Goal: Task Accomplishment & Management: Manage account settings

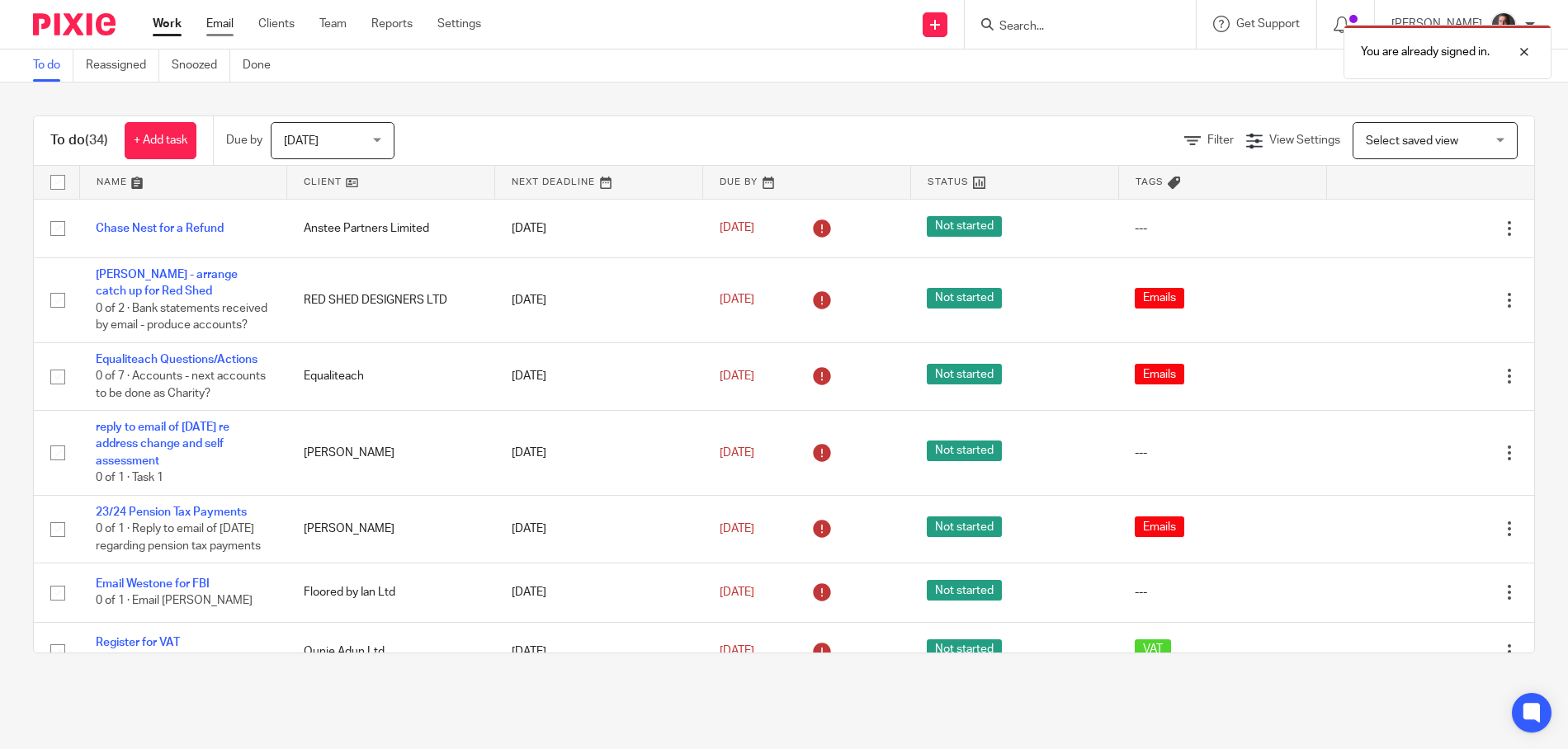
click at [229, 23] on link "Email" at bounding box center [220, 24] width 28 height 17
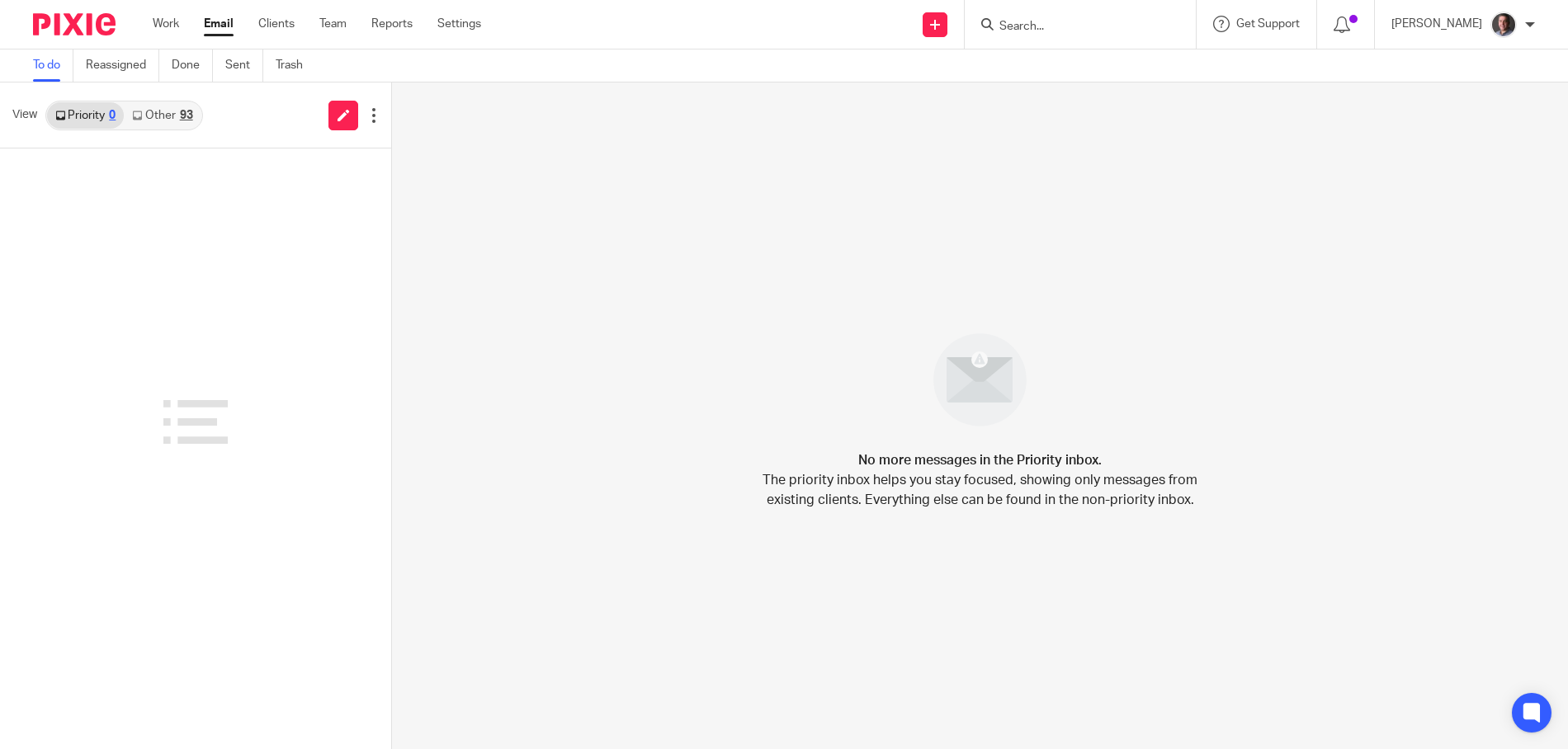
click at [171, 114] on link "Other 93" at bounding box center [162, 115] width 77 height 27
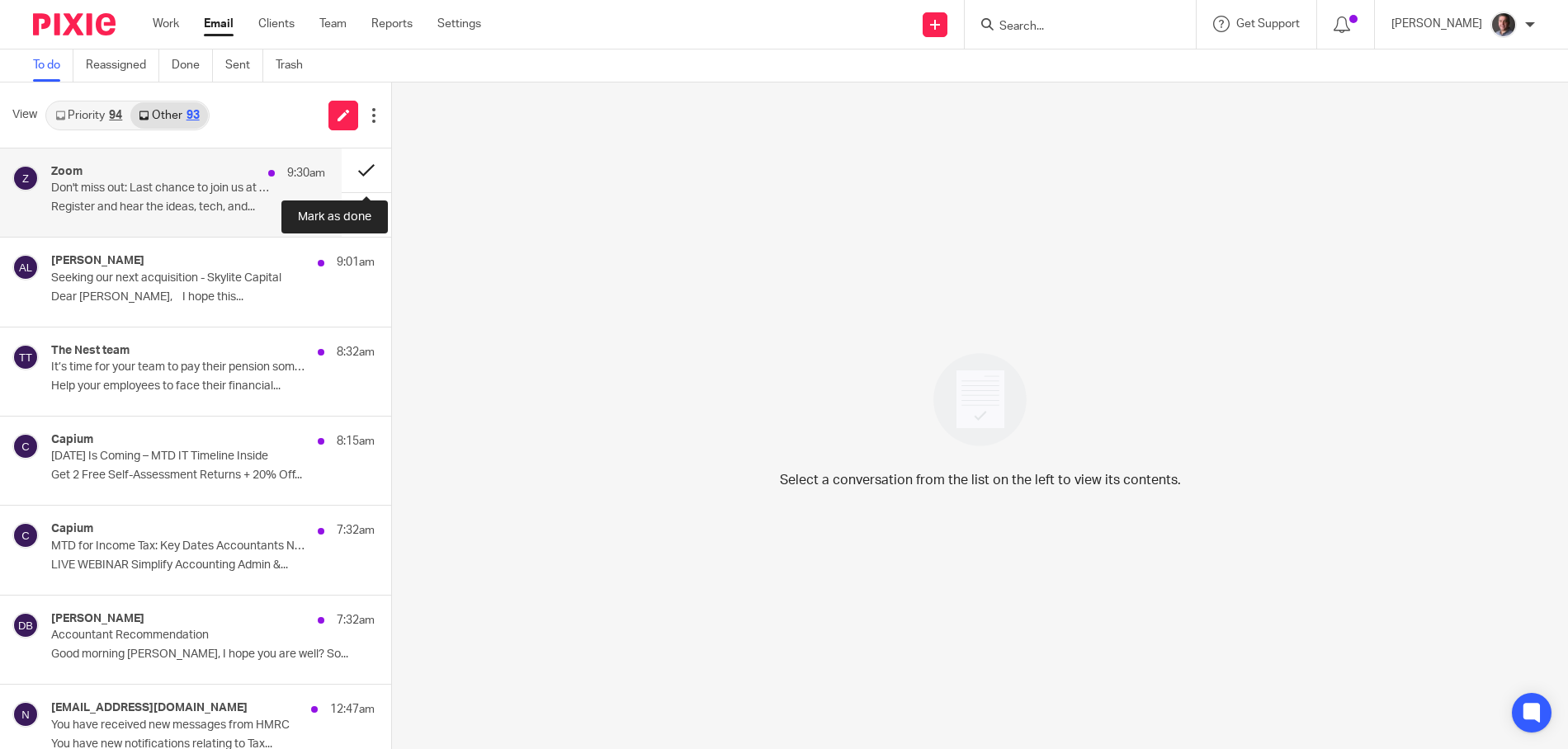
click at [366, 165] on button at bounding box center [366, 170] width 49 height 43
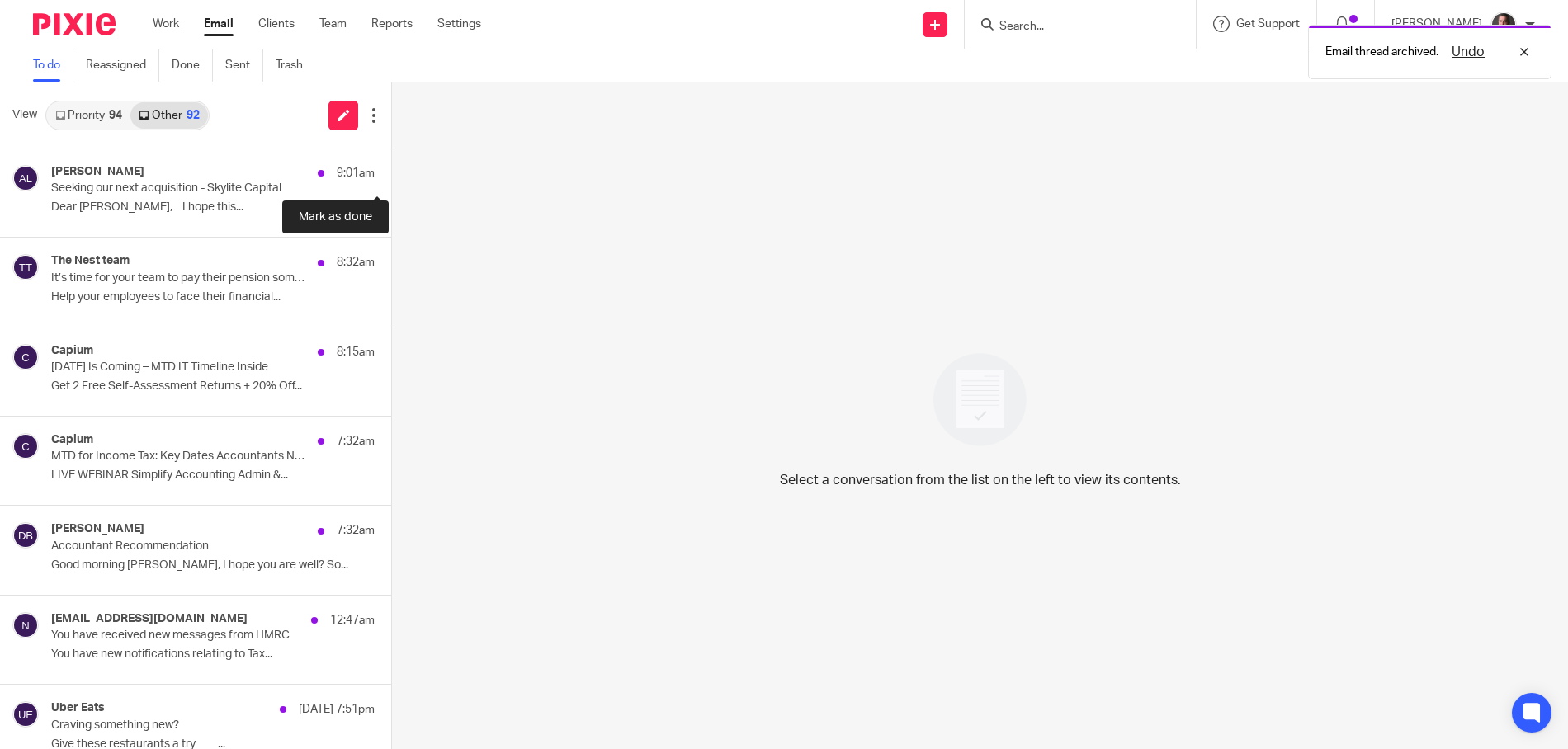
click at [391, 165] on button at bounding box center [397, 170] width 13 height 43
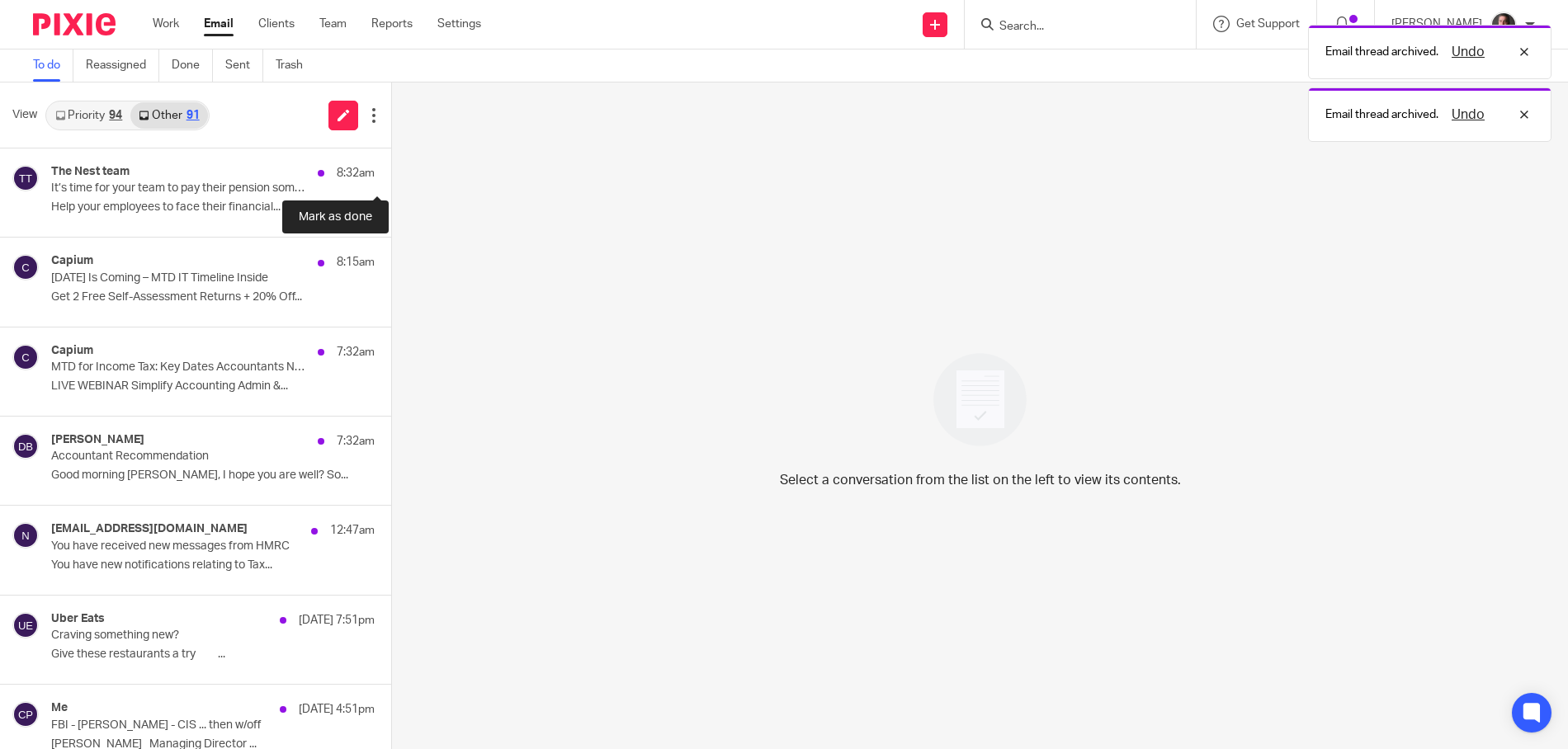
click at [391, 165] on button at bounding box center [397, 170] width 13 height 43
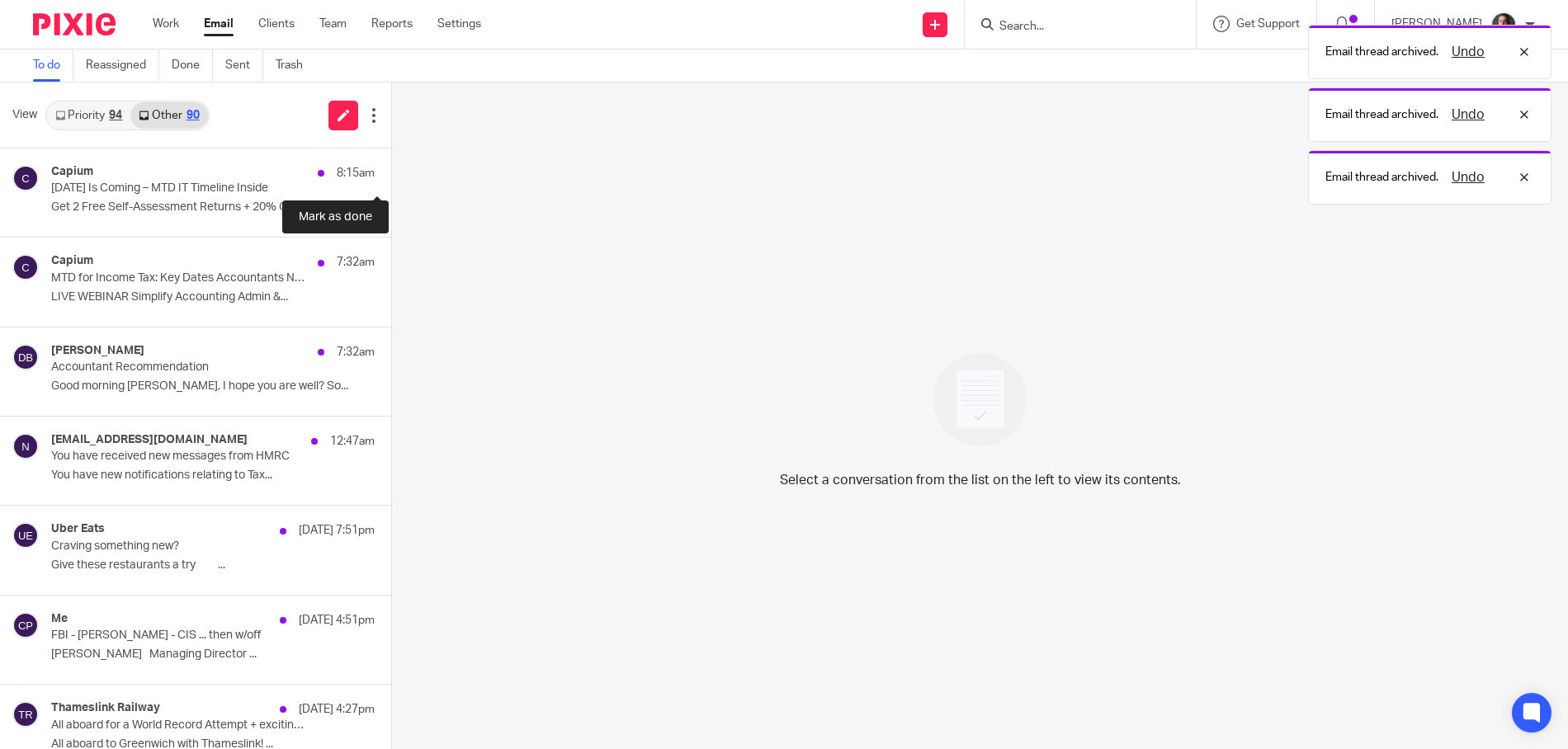
click at [391, 165] on button at bounding box center [397, 170] width 13 height 43
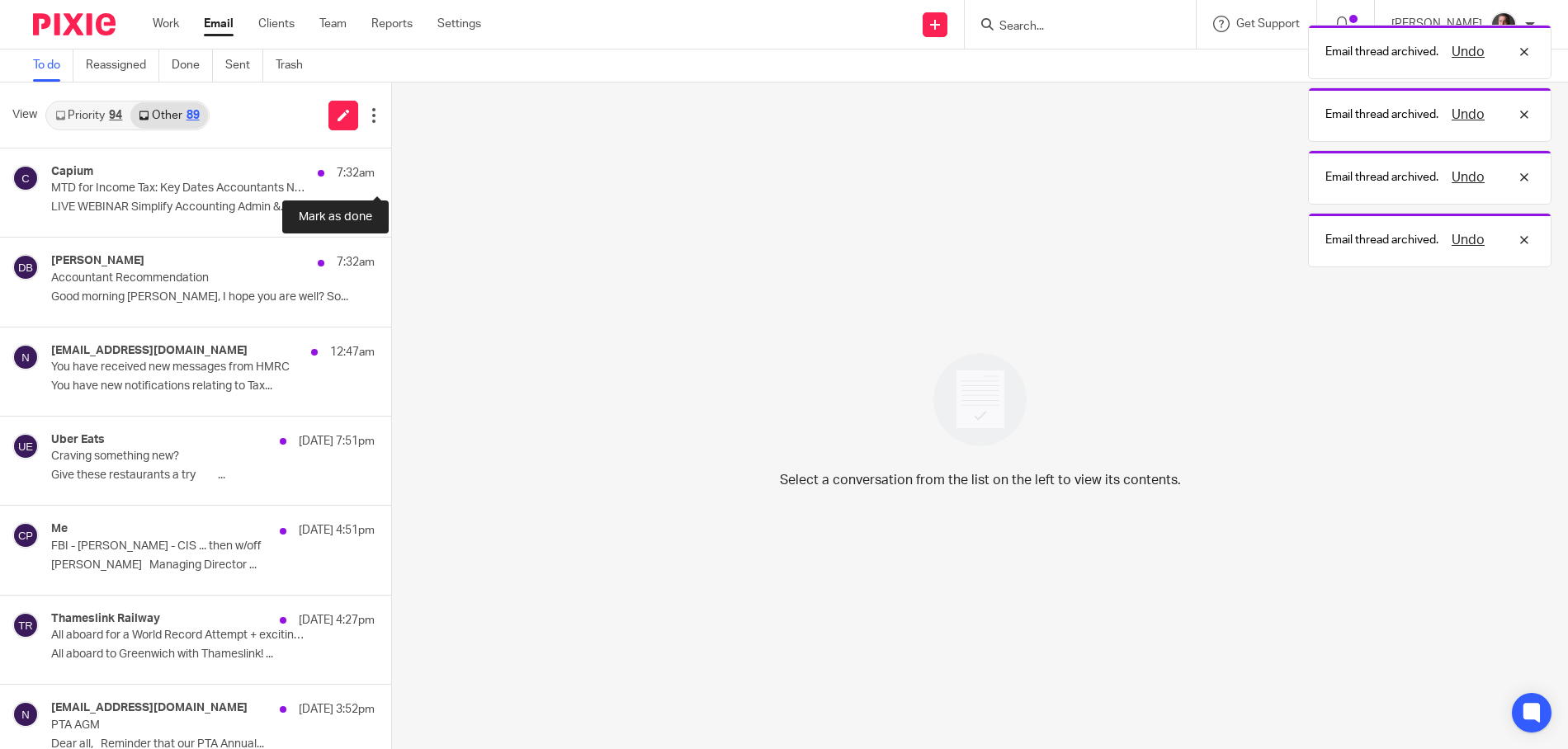
click at [391, 165] on button at bounding box center [397, 170] width 13 height 43
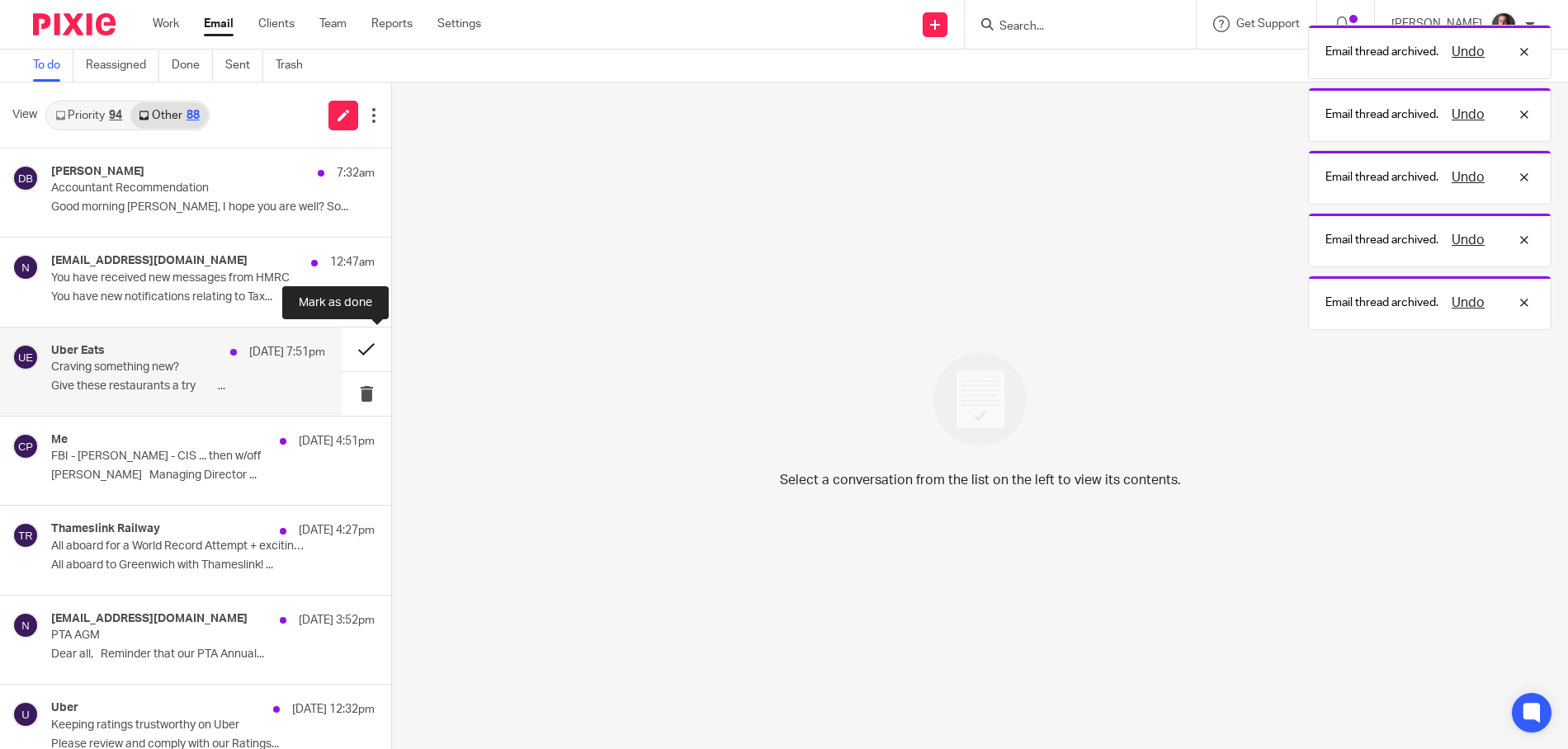
click at [370, 348] on button at bounding box center [366, 349] width 49 height 43
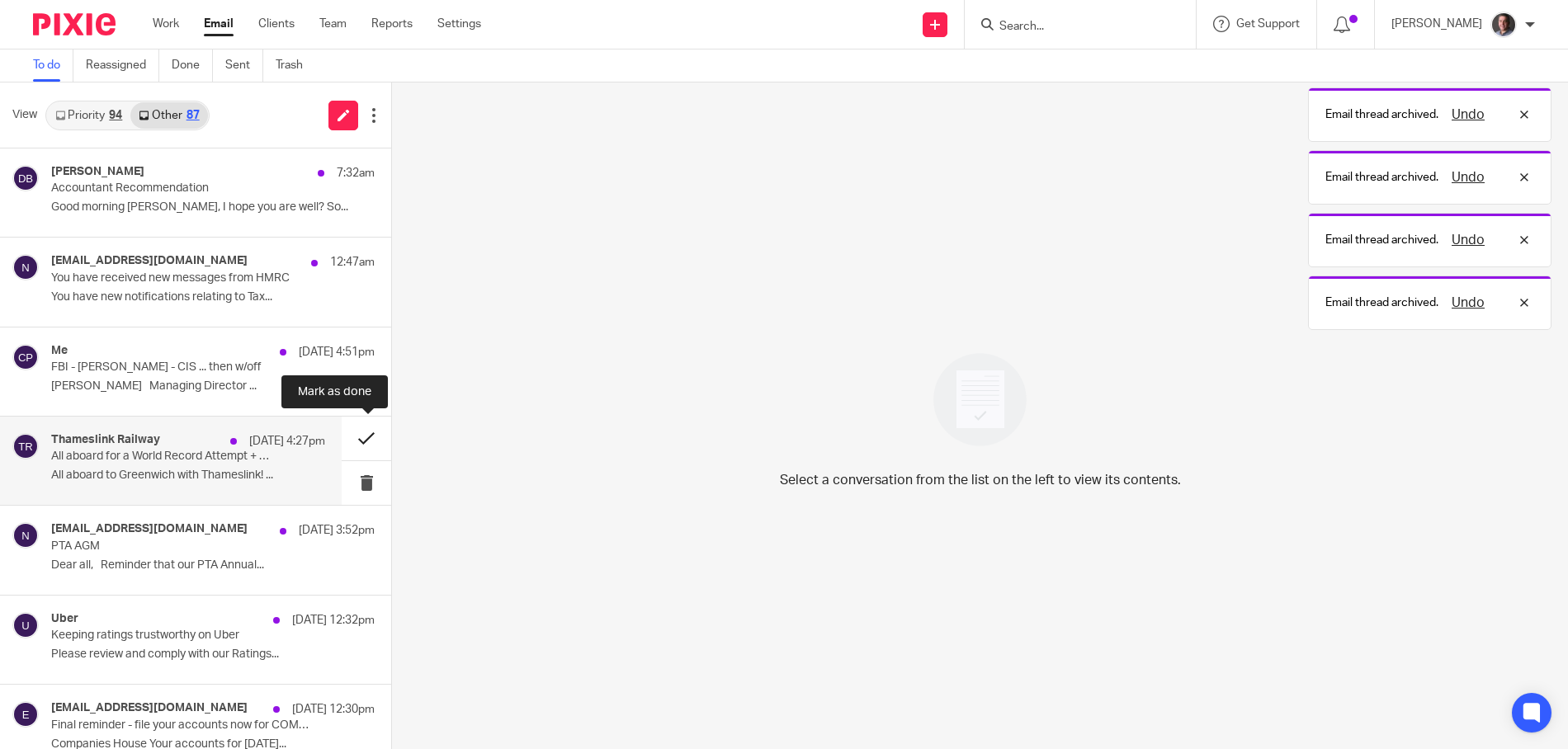
click at [364, 439] on button at bounding box center [366, 438] width 49 height 43
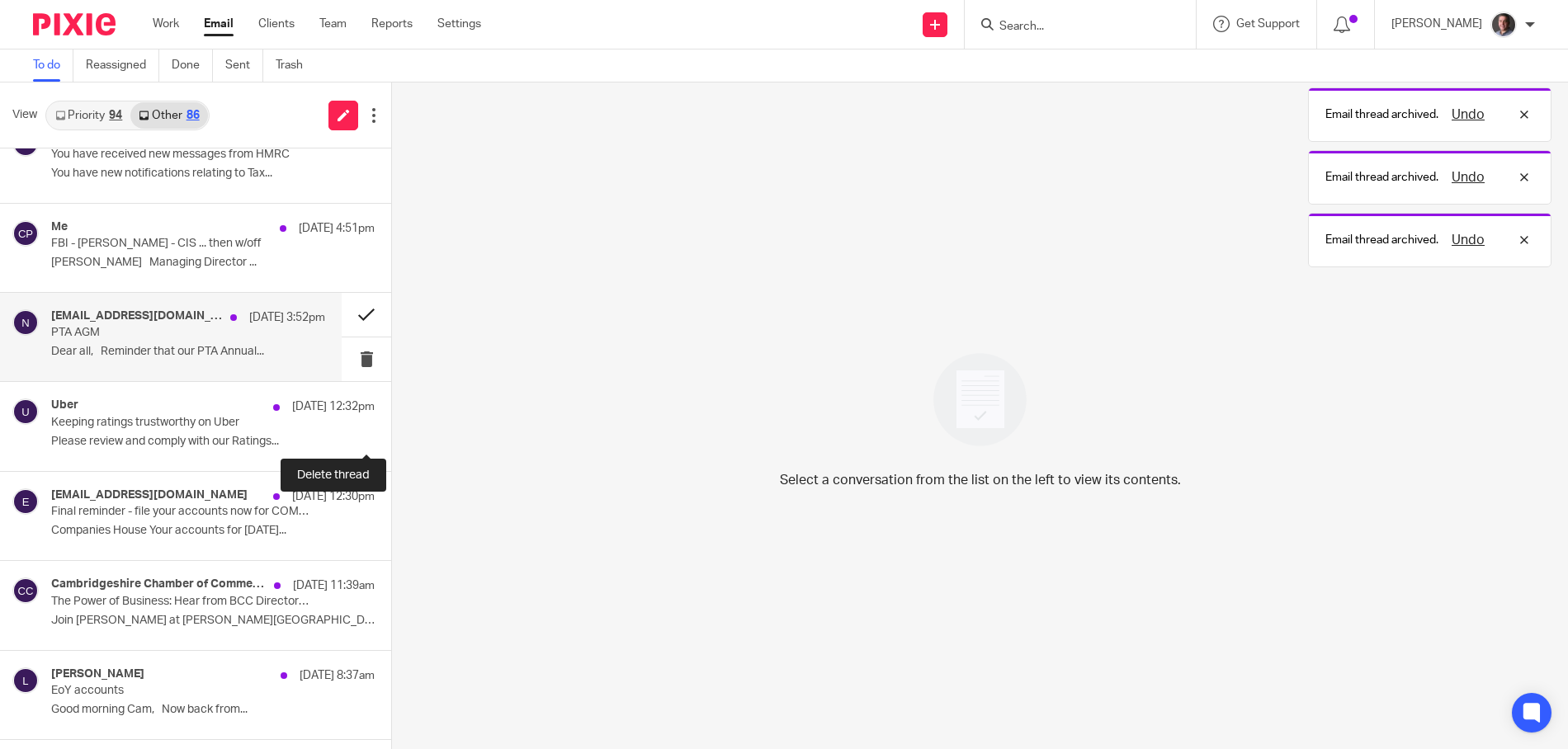
scroll to position [148, 0]
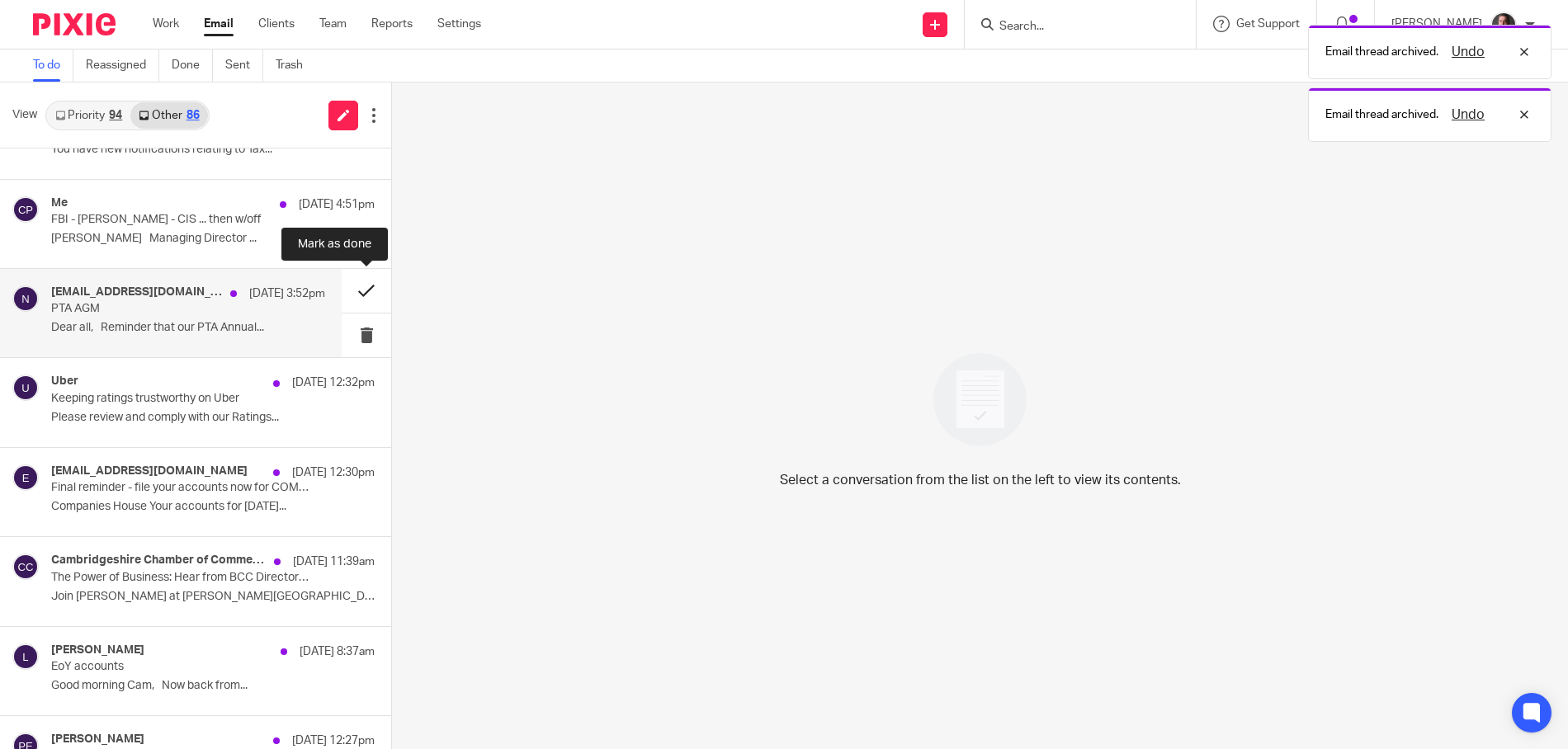
click at [368, 292] on button at bounding box center [366, 291] width 49 height 43
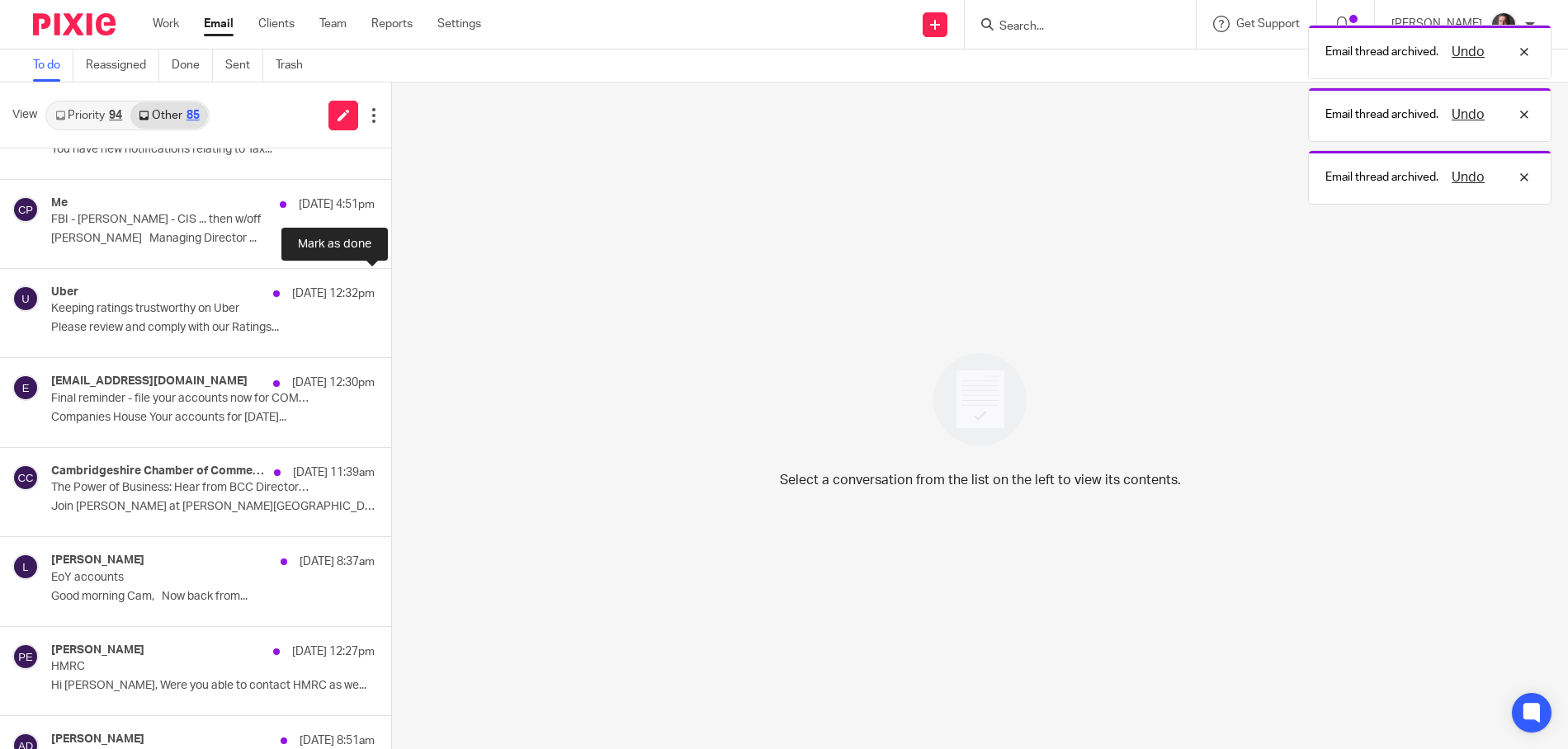
click at [391, 292] on button at bounding box center [397, 291] width 13 height 43
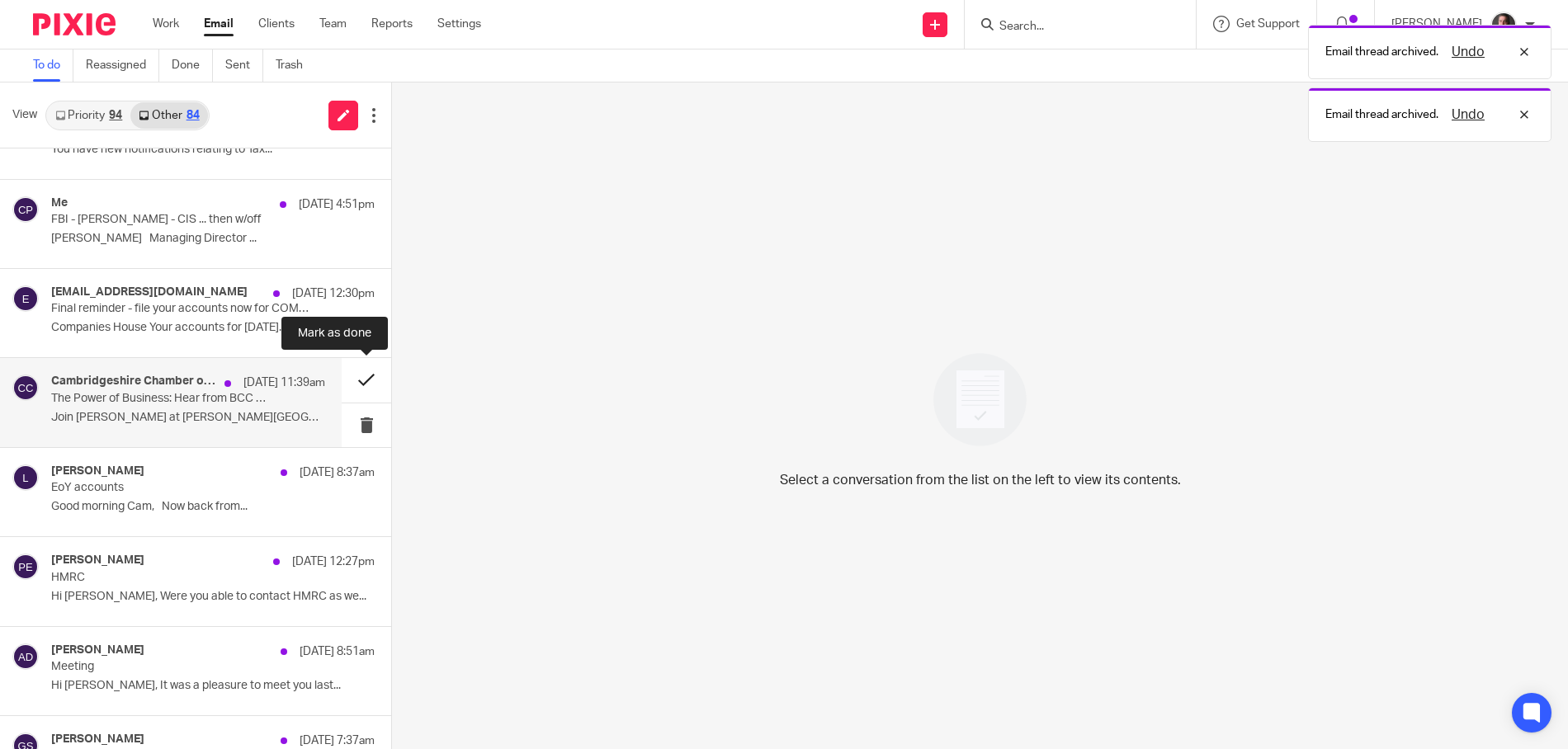
click at [364, 377] on button at bounding box center [366, 380] width 49 height 43
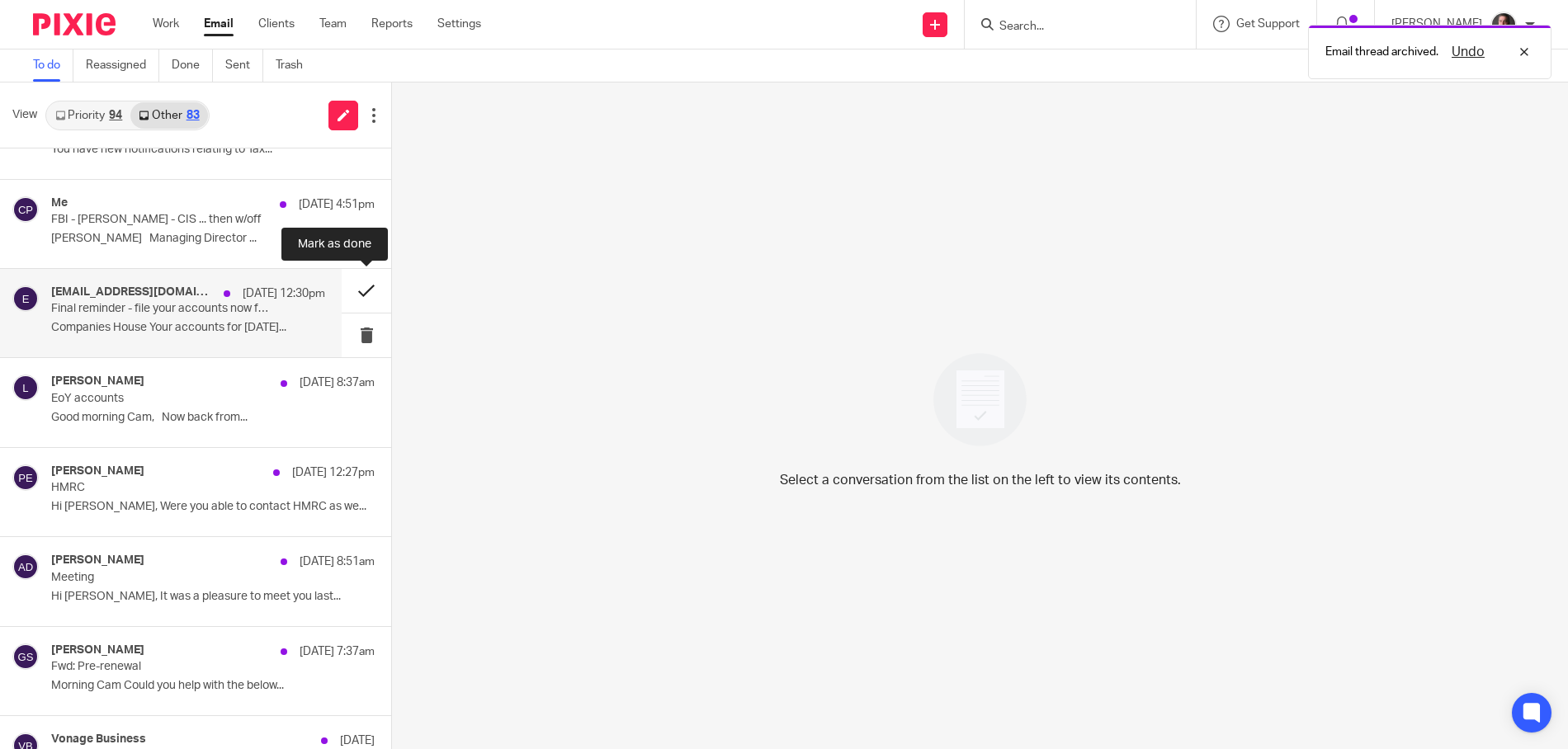
click at [369, 289] on button at bounding box center [366, 291] width 49 height 43
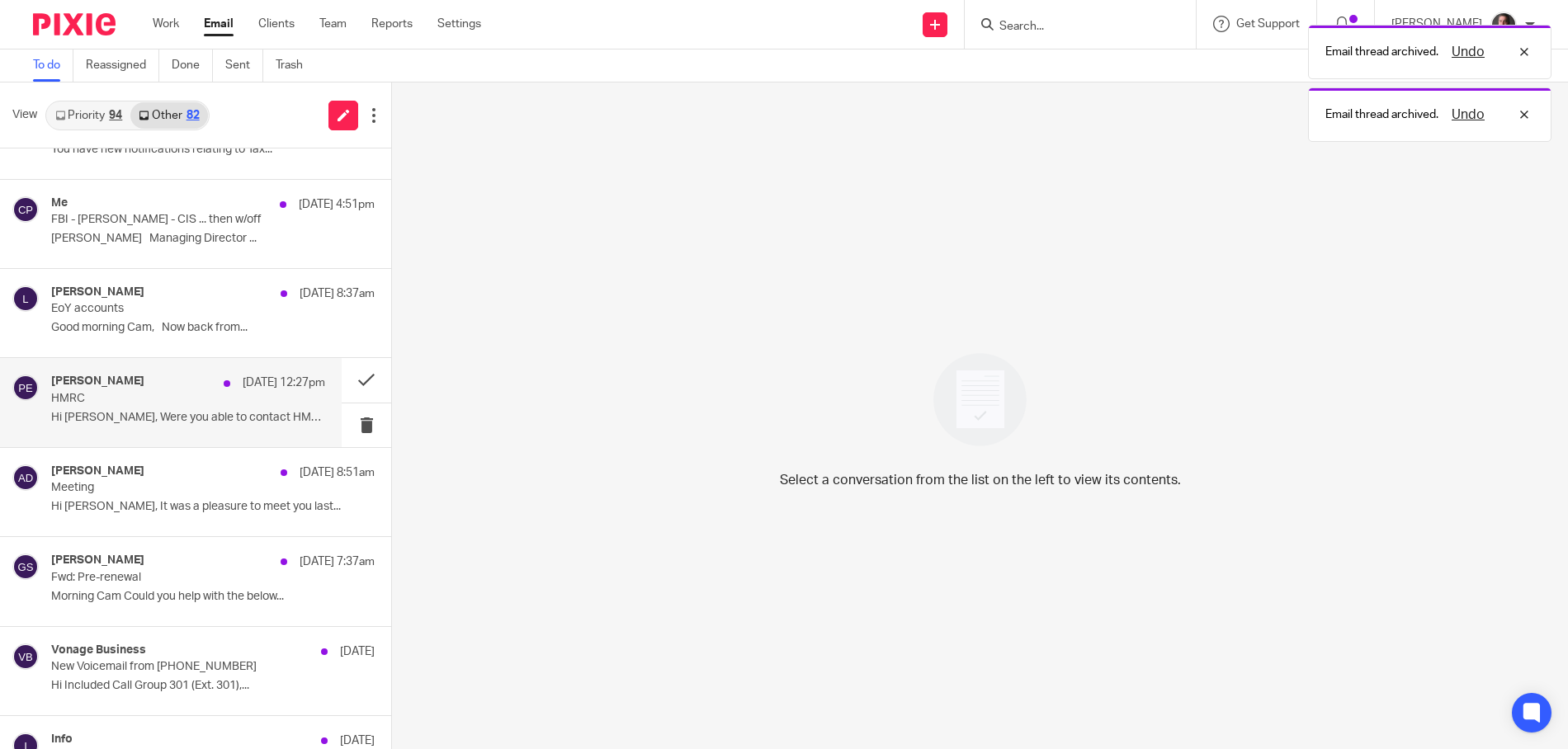
scroll to position [257, 0]
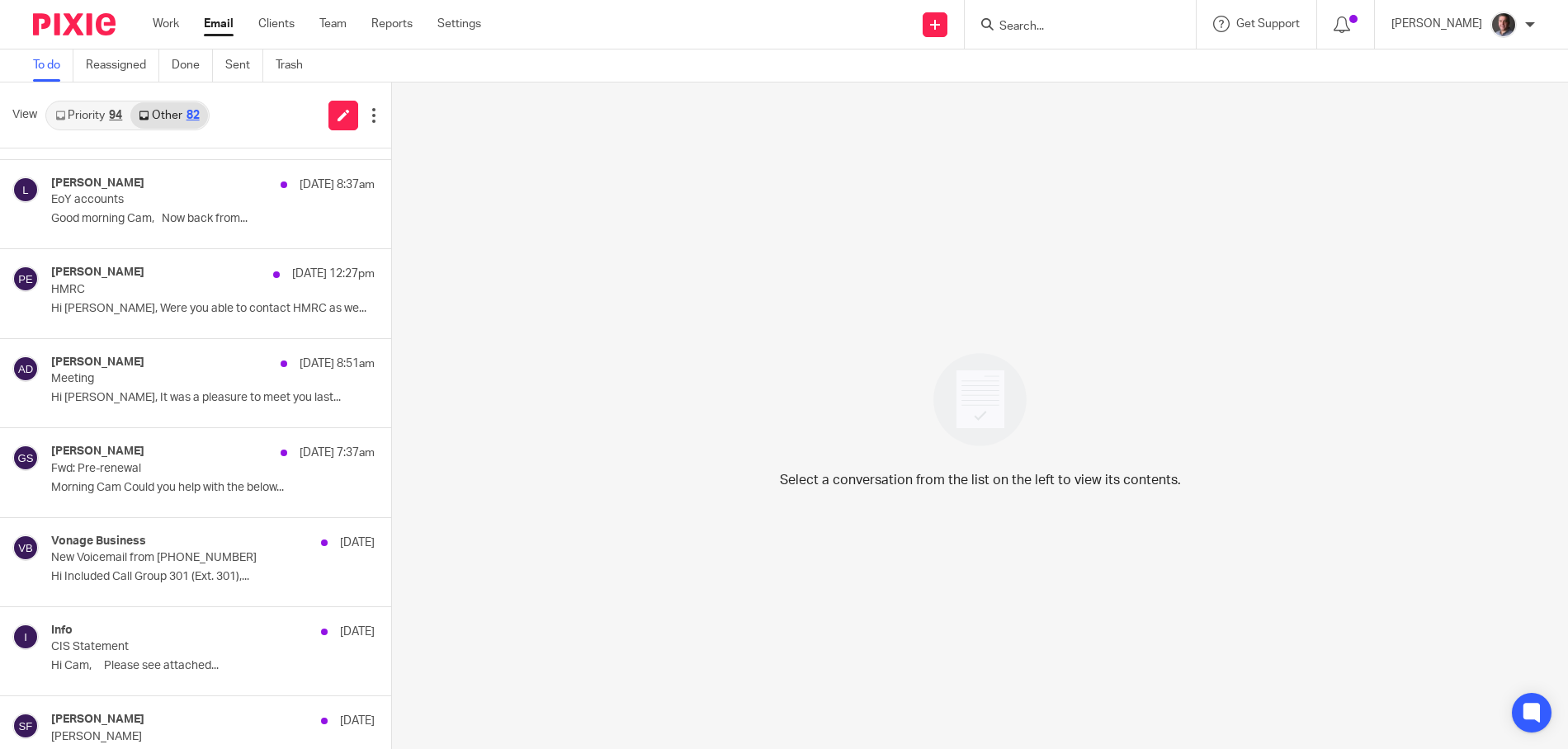
click at [83, 111] on link "Priority 94" at bounding box center [89, 115] width 83 height 27
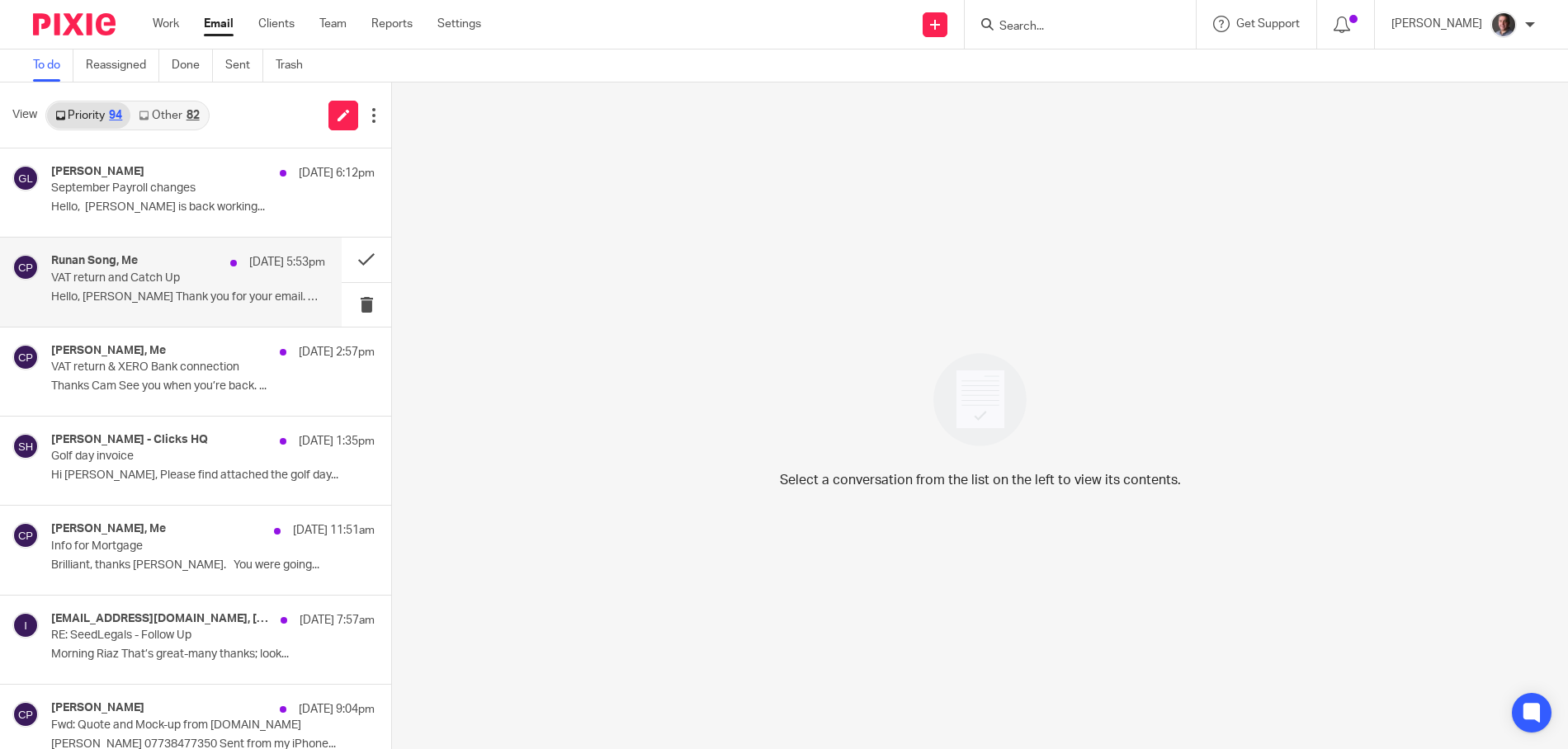
click at [229, 281] on p "VAT return and Catch Up" at bounding box center [161, 278] width 219 height 14
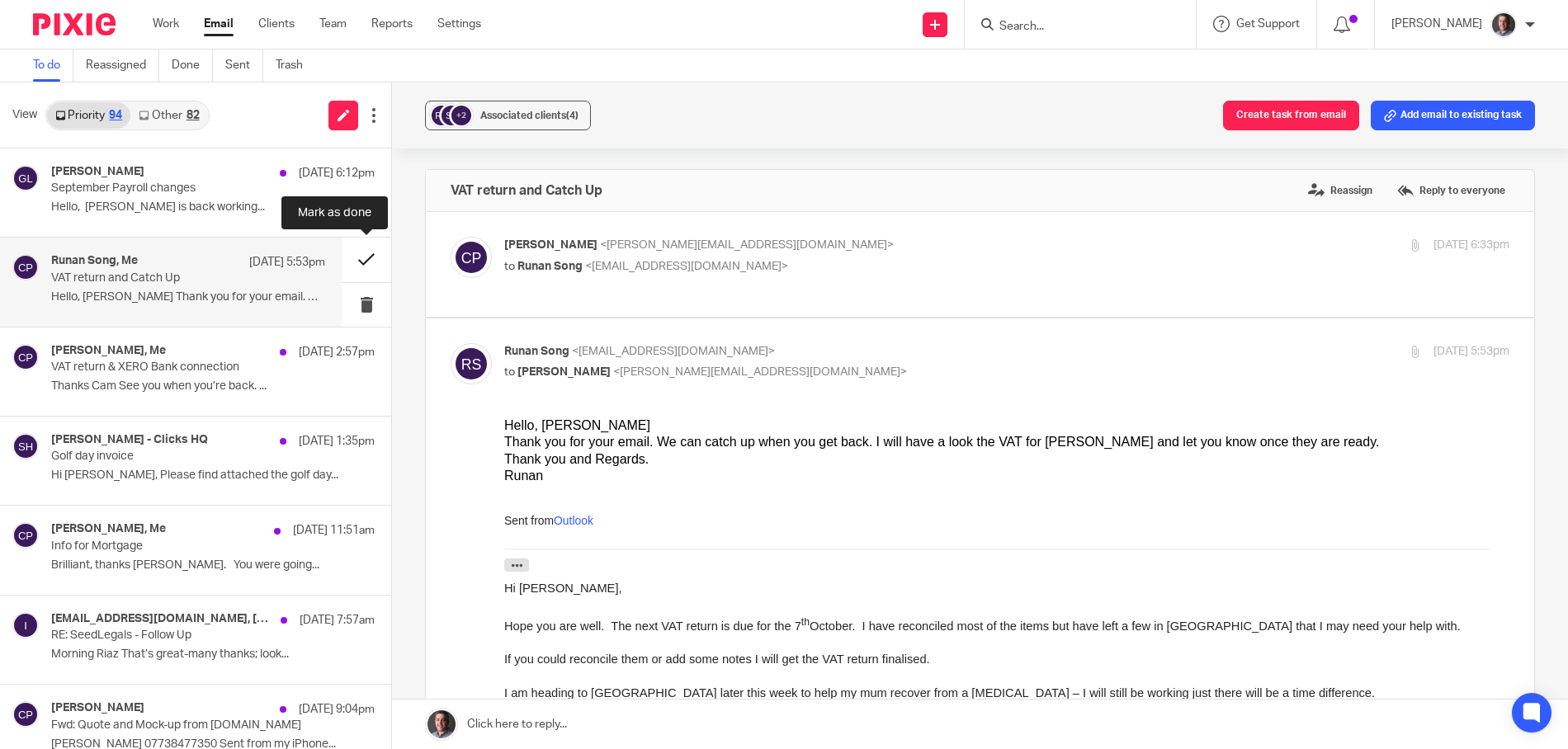
click at [364, 259] on button at bounding box center [366, 260] width 49 height 43
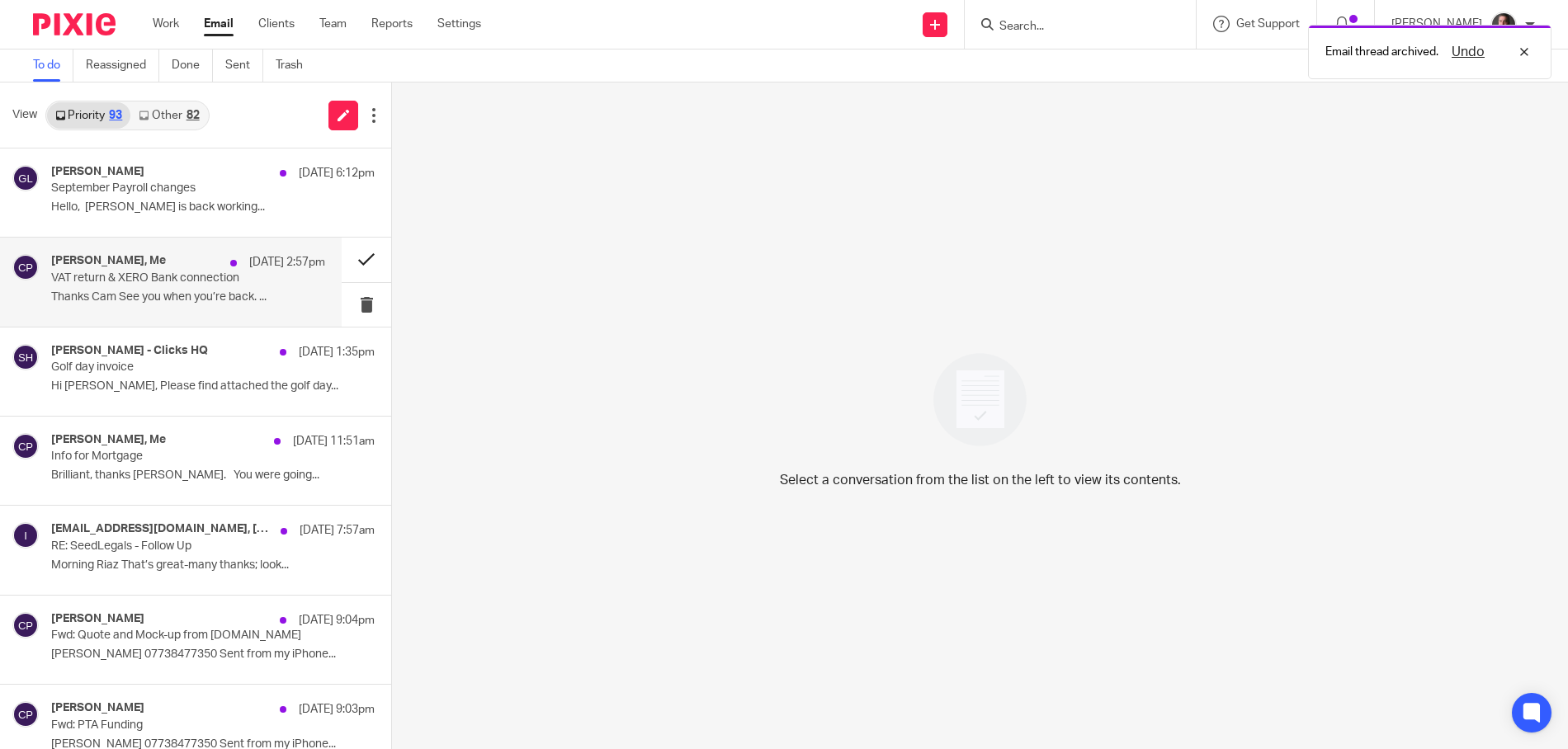
scroll to position [2, 0]
click at [368, 259] on button at bounding box center [366, 258] width 49 height 43
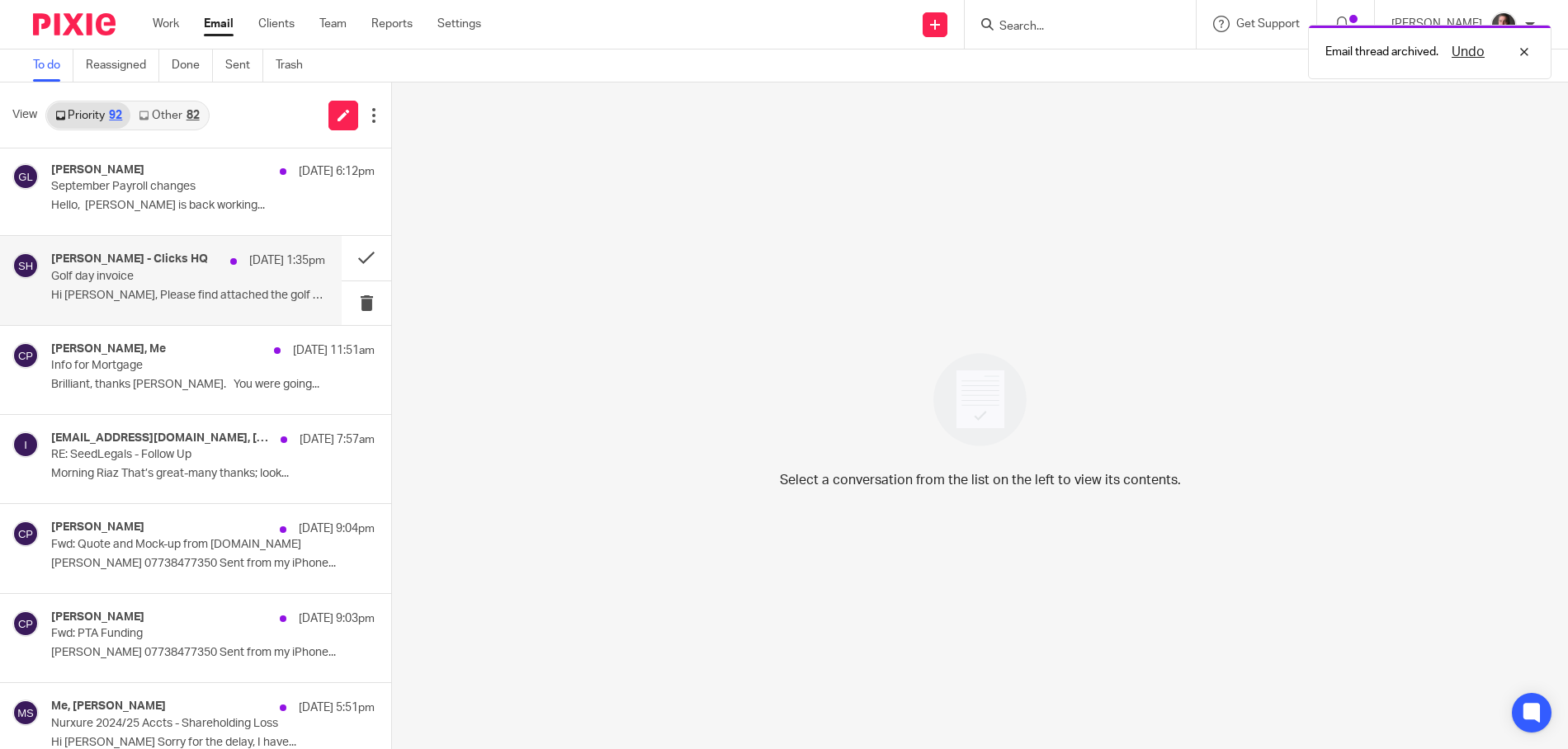
scroll to position [3, 0]
click at [367, 257] on button at bounding box center [366, 257] width 49 height 43
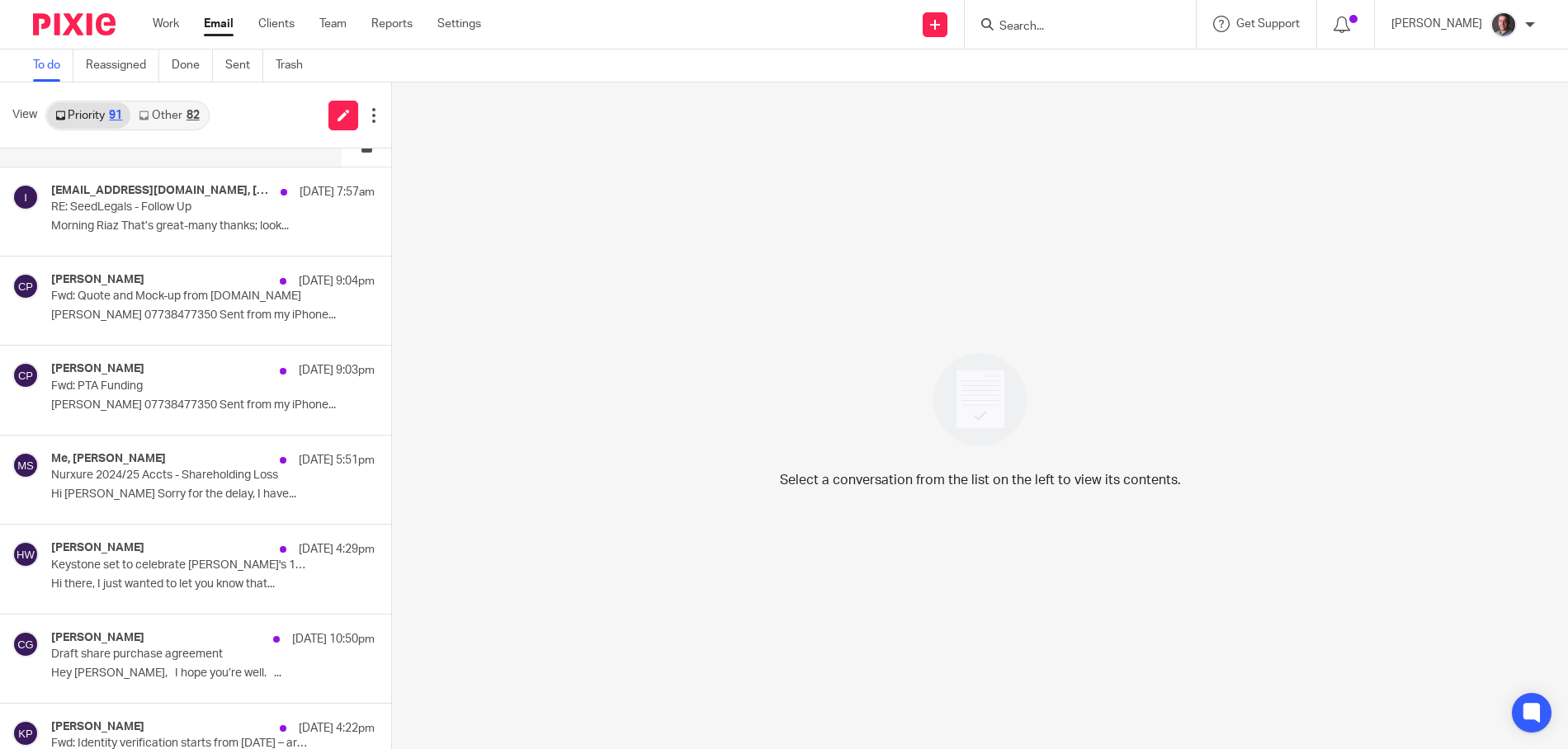
scroll to position [160, 0]
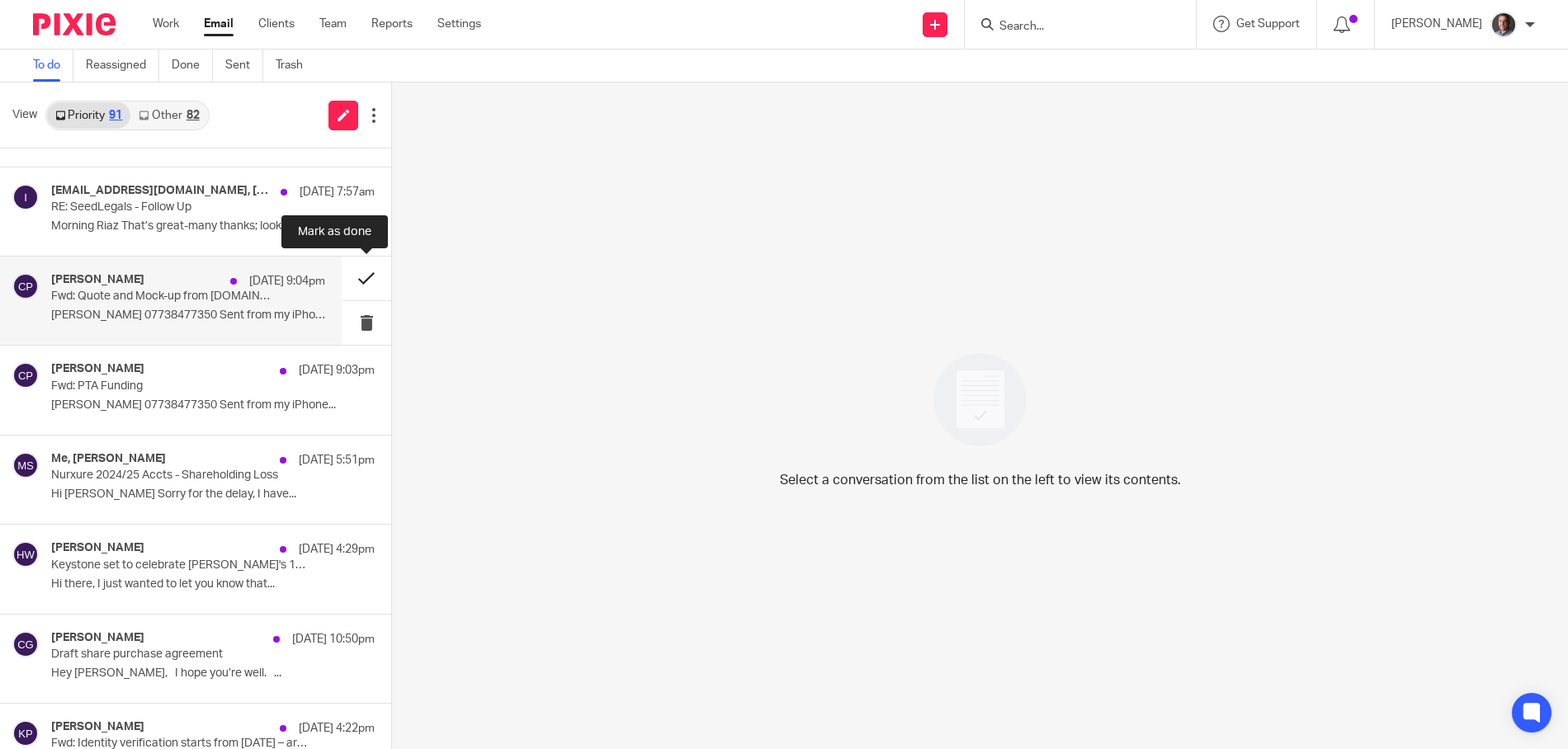
click at [364, 279] on button at bounding box center [366, 278] width 49 height 43
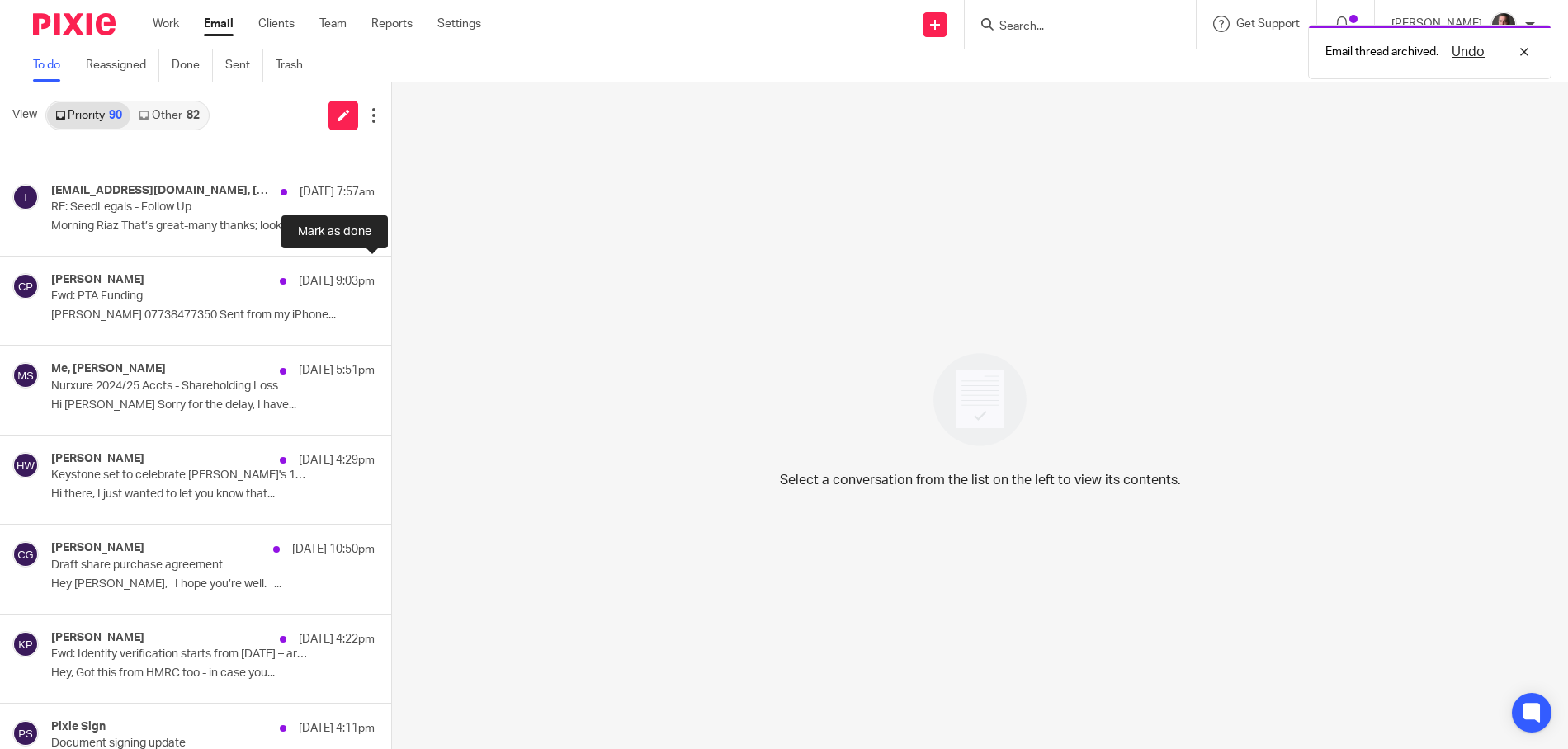
click at [391, 279] on button at bounding box center [397, 278] width 13 height 43
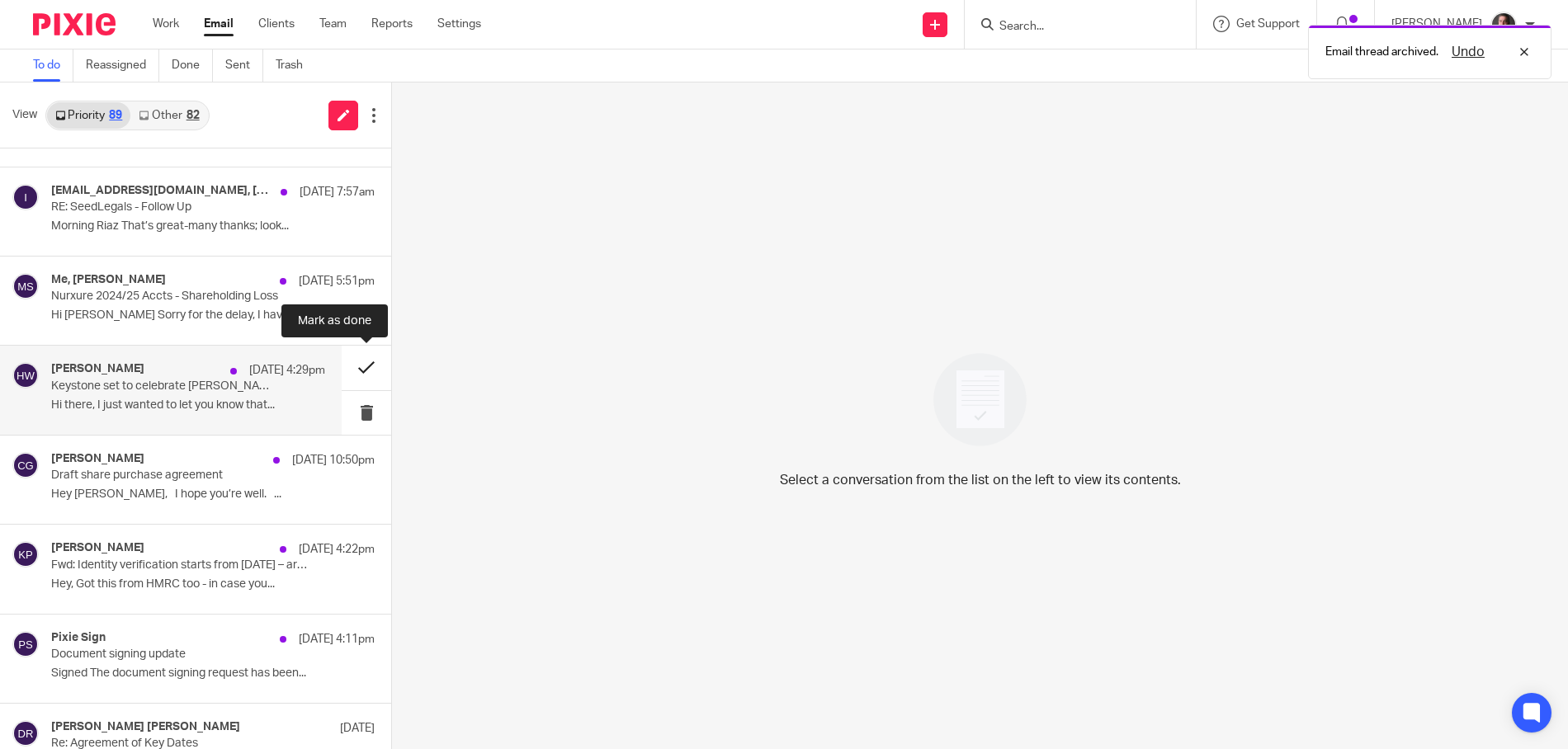
click at [365, 366] on button at bounding box center [366, 367] width 49 height 43
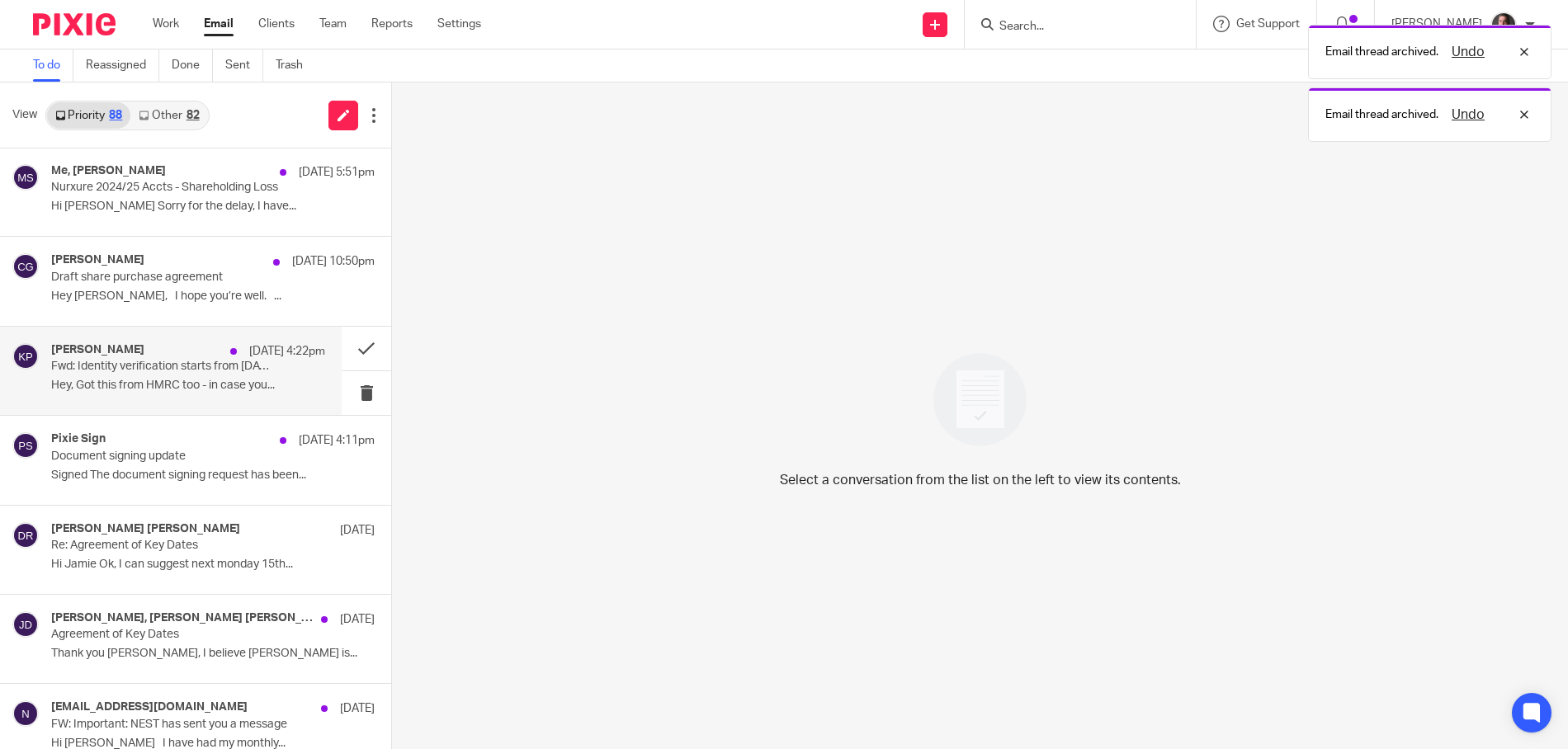
scroll to position [291, 0]
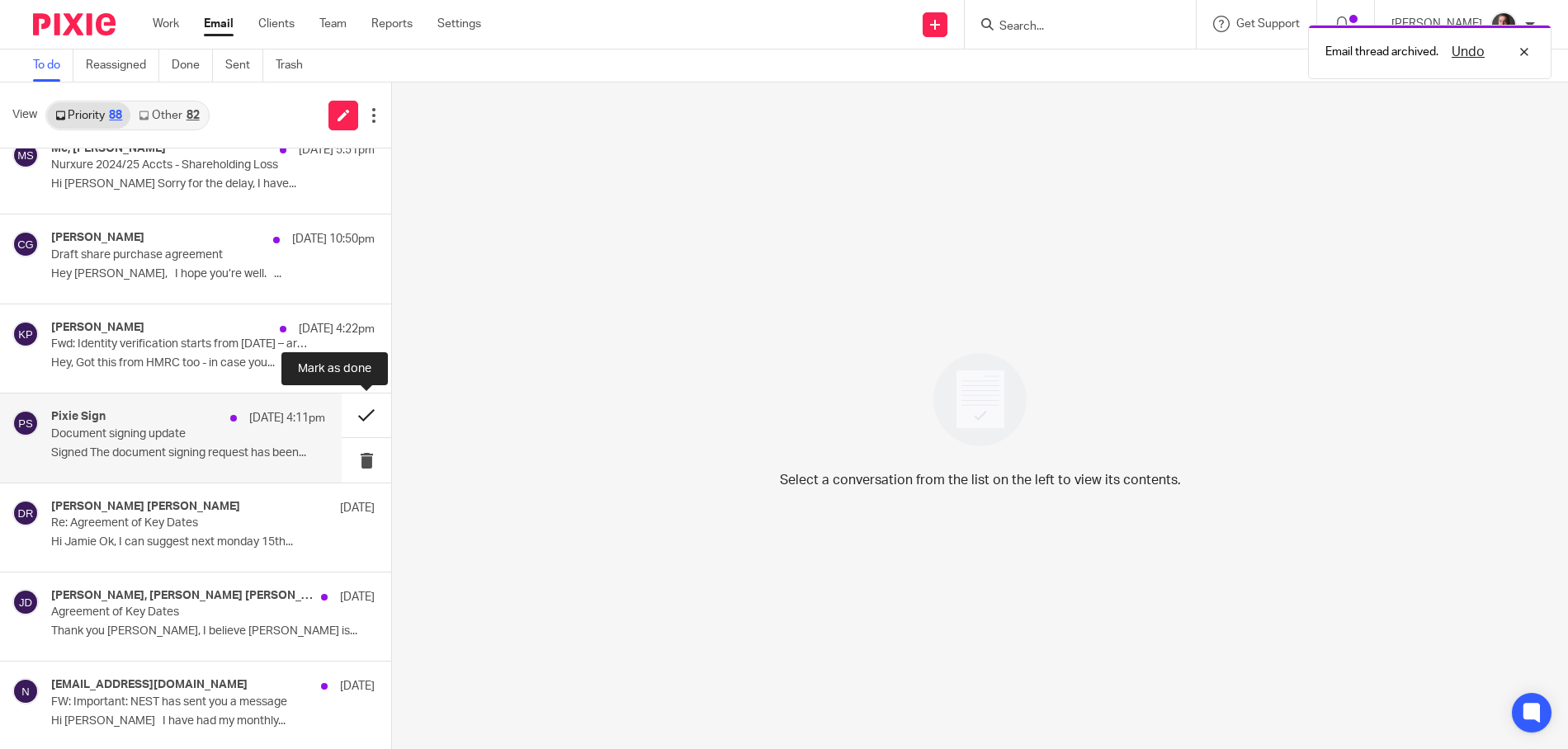
click at [363, 411] on button at bounding box center [366, 415] width 49 height 43
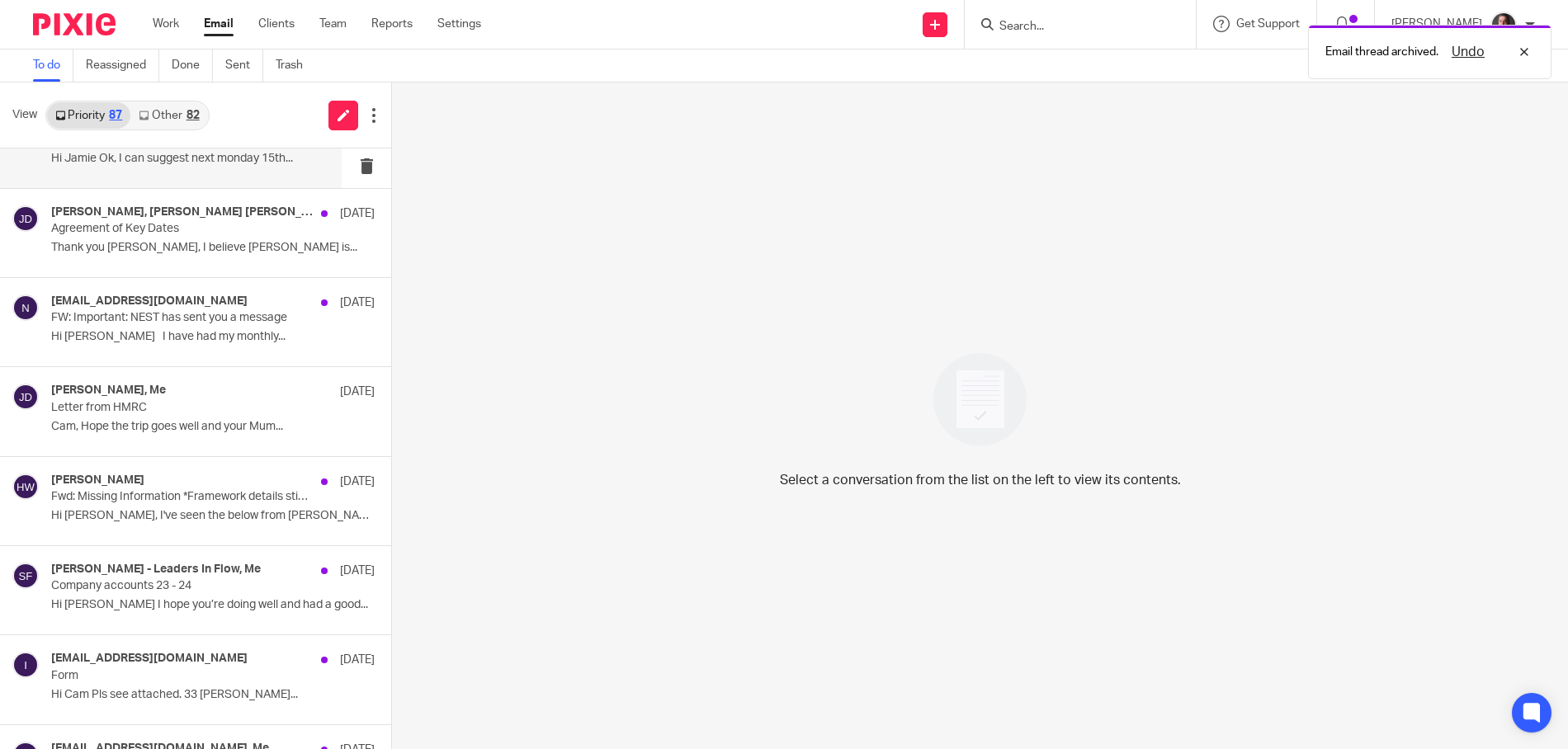
scroll to position [590, 0]
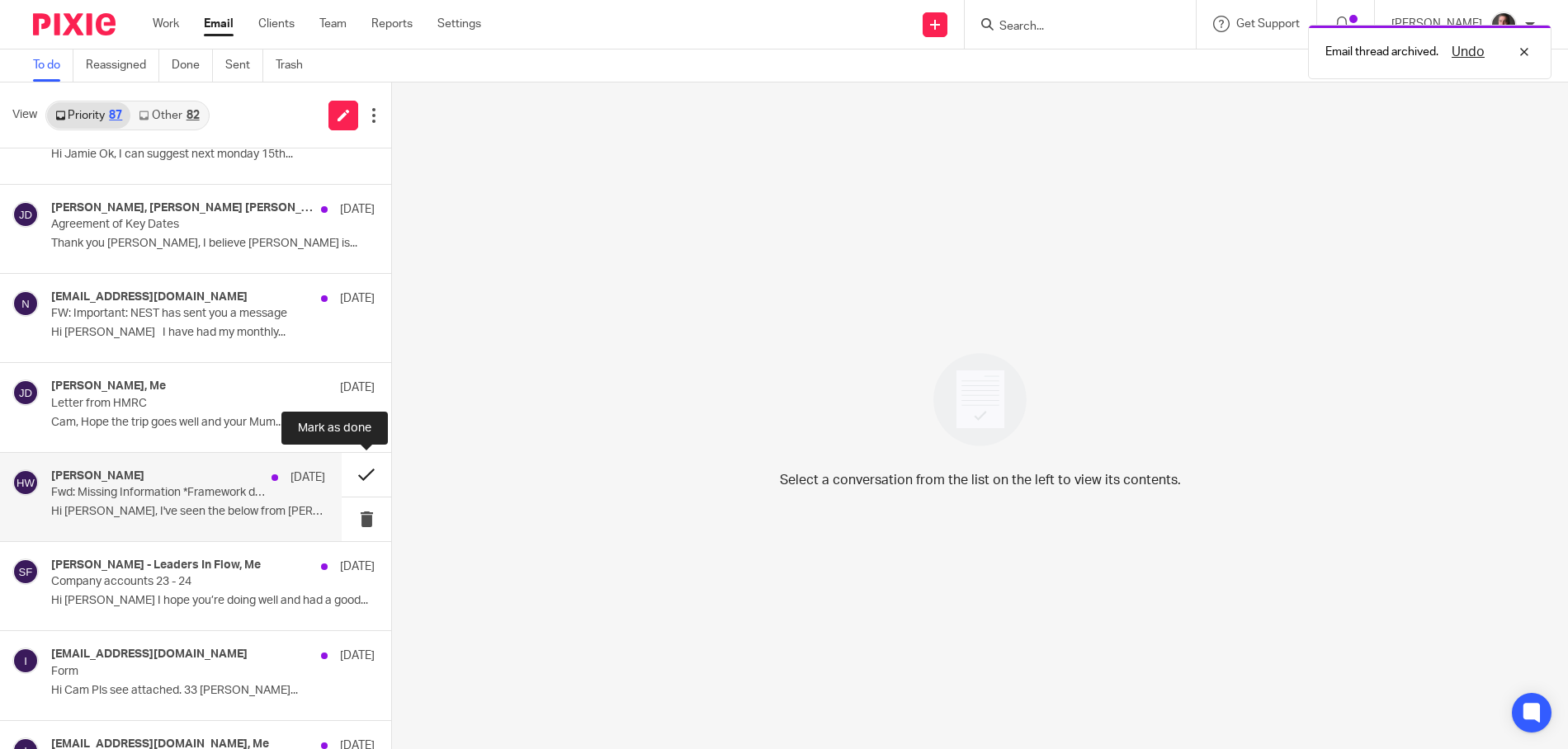
click at [359, 476] on button at bounding box center [366, 475] width 49 height 43
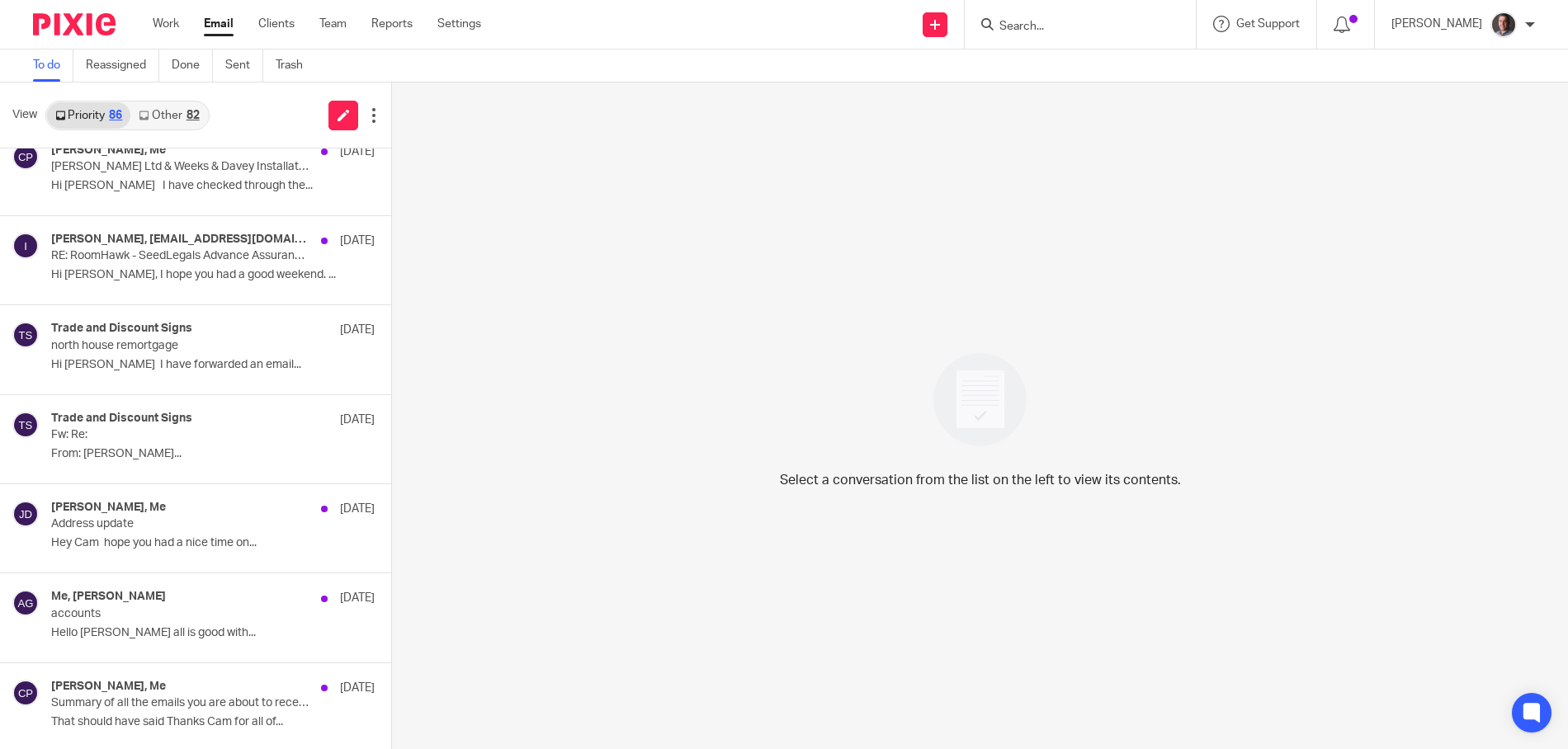
scroll to position [0, 0]
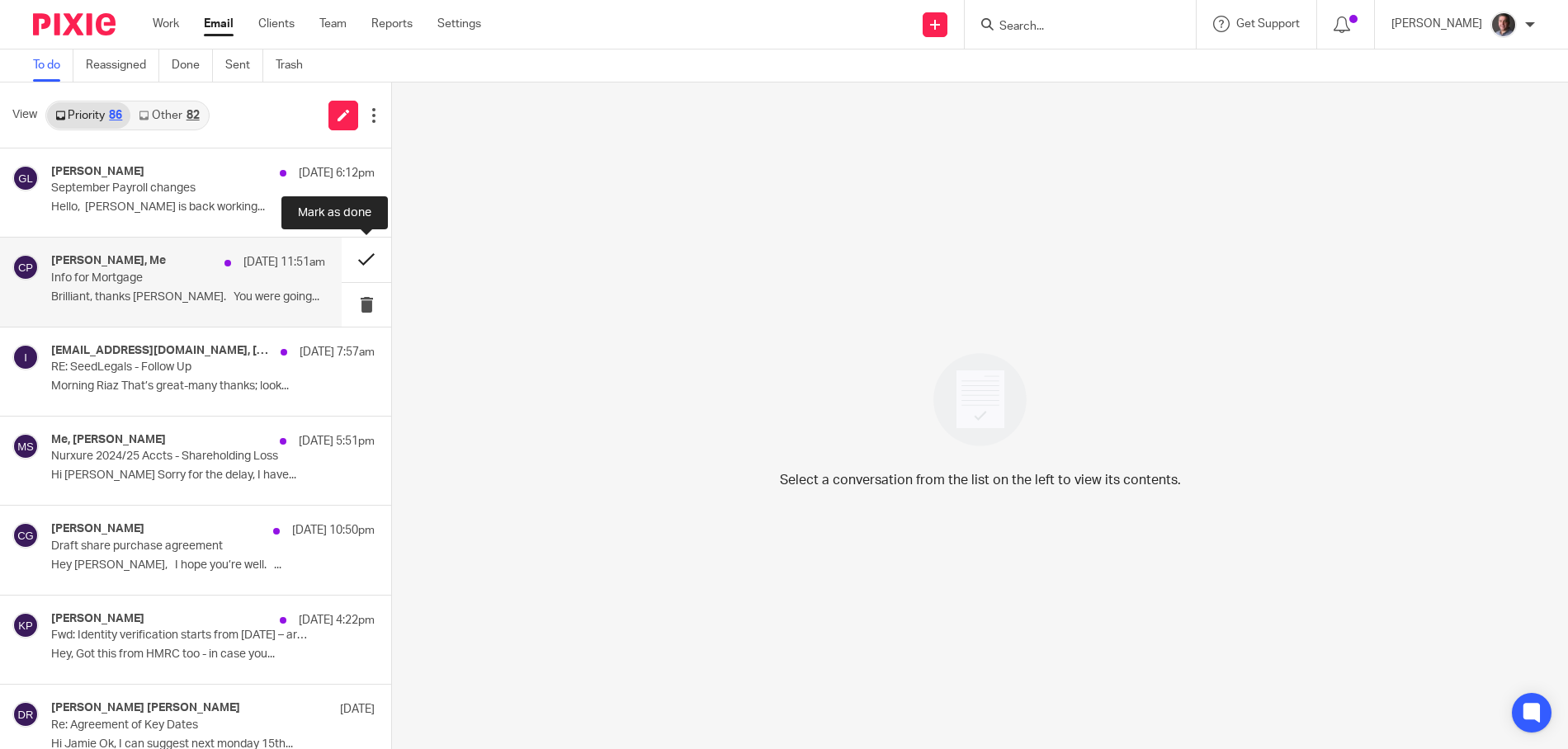
click at [362, 263] on button at bounding box center [366, 260] width 49 height 43
